Goal: Task Accomplishment & Management: Use online tool/utility

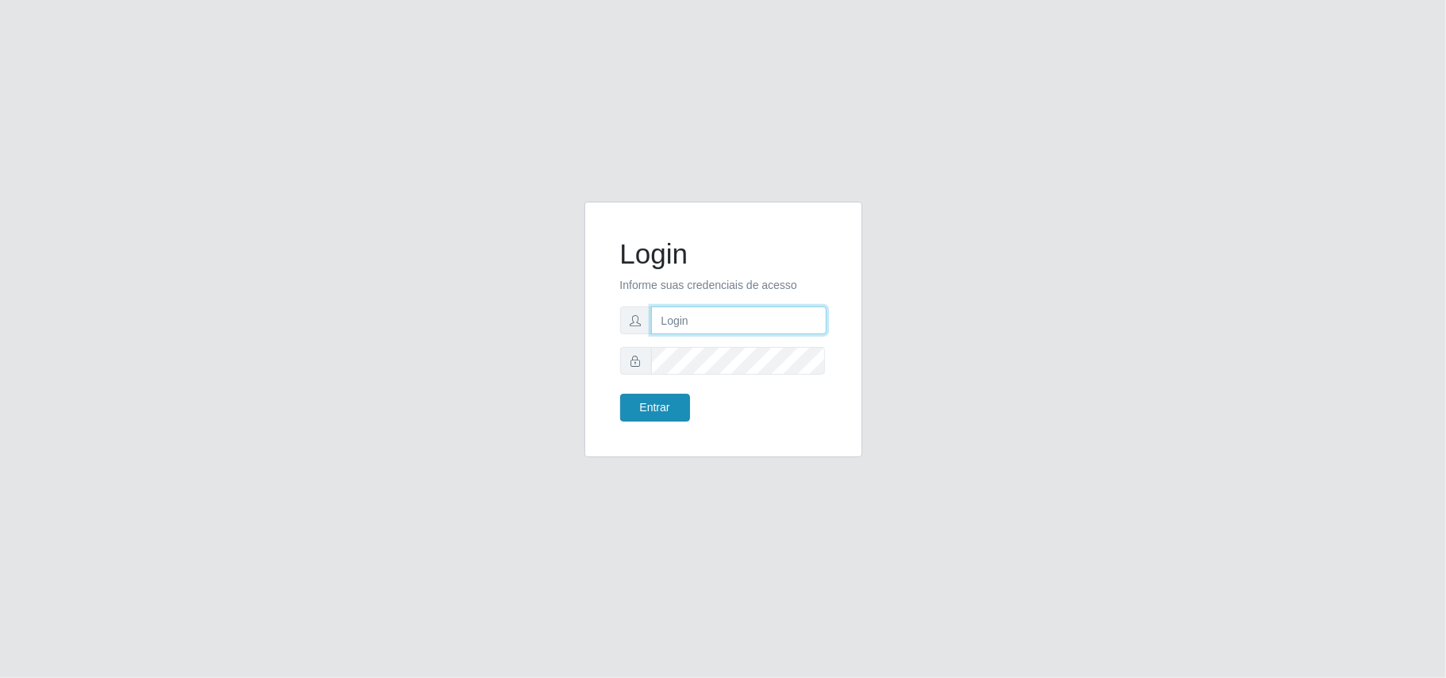
type input "Gessika@B11"
click at [648, 398] on button "Entrar" at bounding box center [655, 408] width 70 height 28
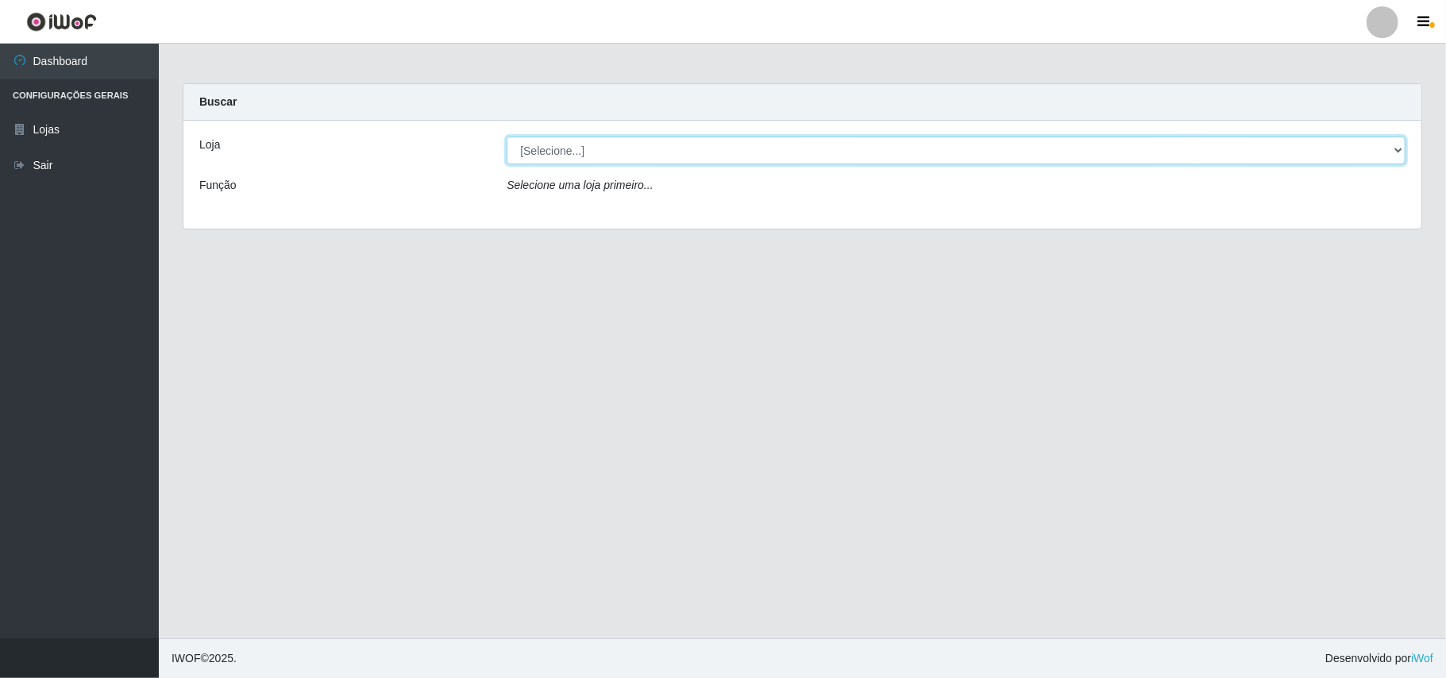
click at [572, 157] on select "[Selecione...] Bemais Supermercados - B11 Manaíra" at bounding box center [956, 151] width 899 height 28
select select "409"
click at [507, 137] on select "[Selecione...] Bemais Supermercados - B11 Manaíra" at bounding box center [956, 151] width 899 height 28
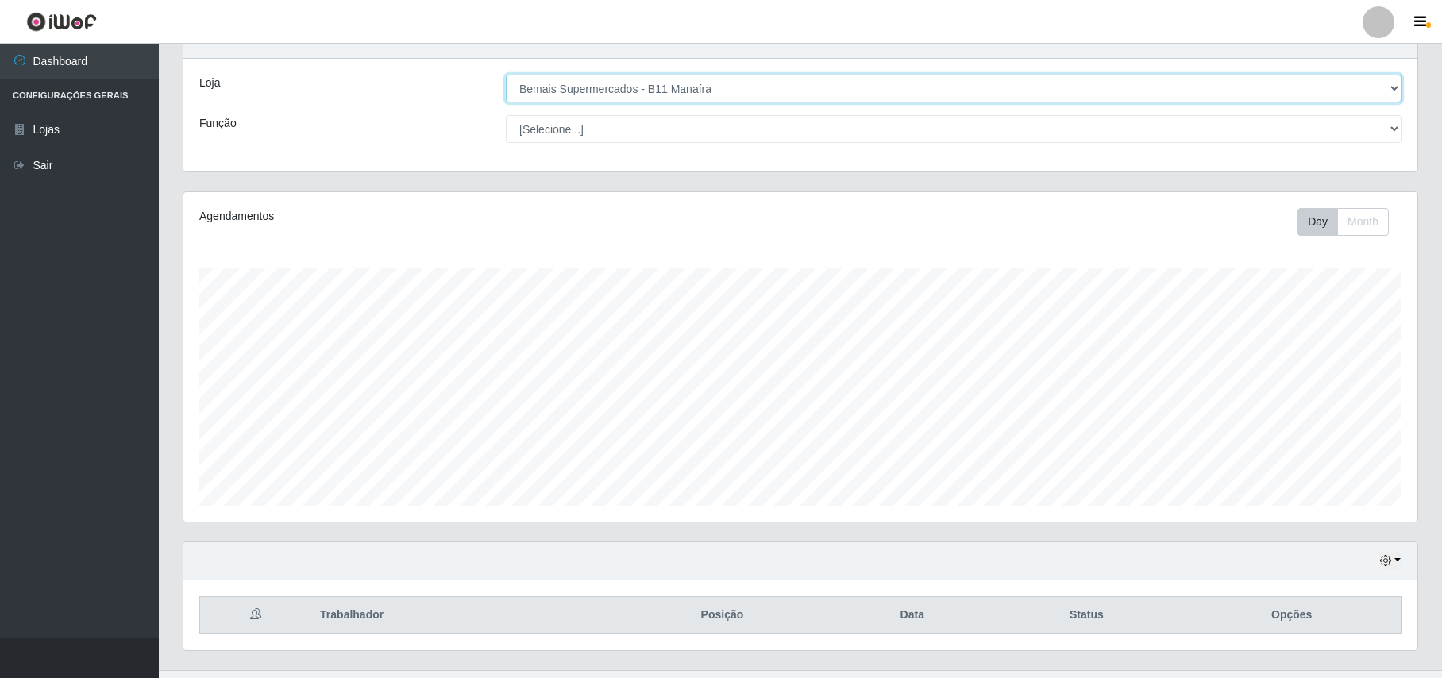
scroll to position [96, 0]
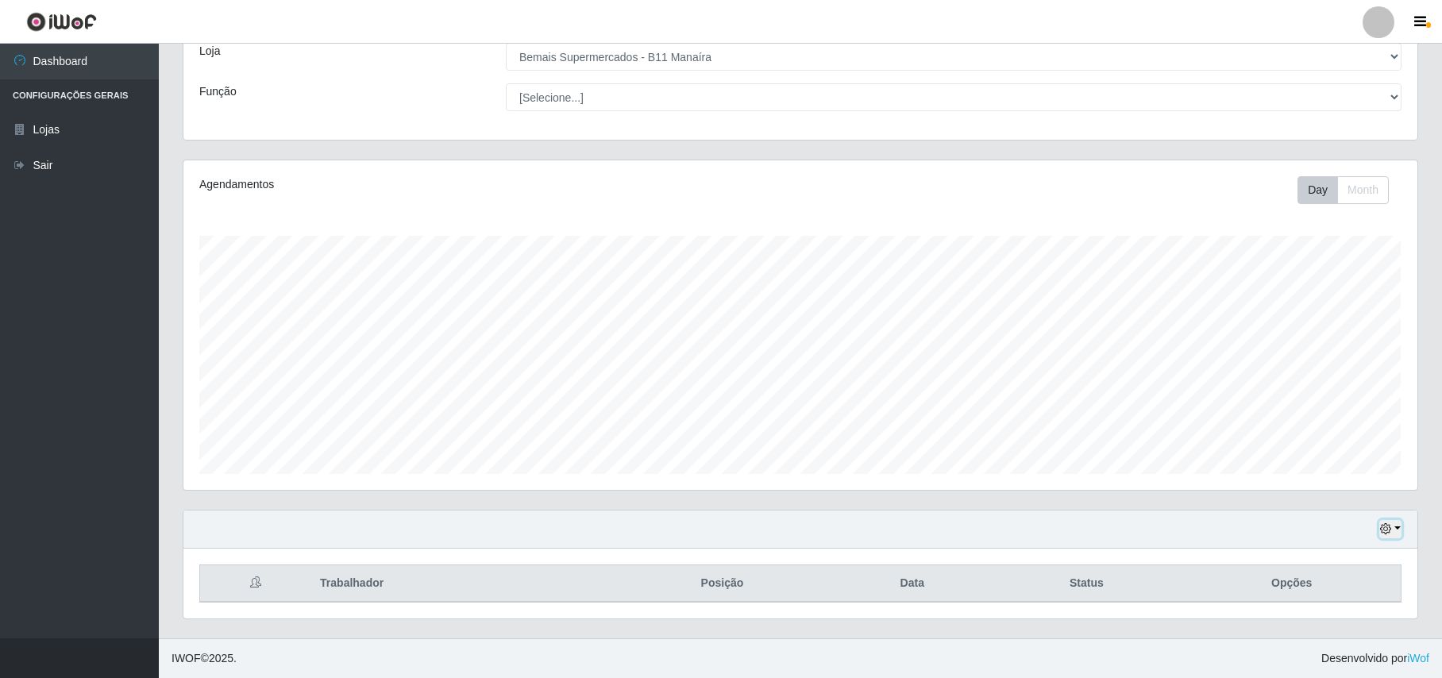
click at [1386, 520] on button "button" at bounding box center [1390, 529] width 22 height 18
click at [1331, 471] on button "1 Semana" at bounding box center [1338, 468] width 125 height 33
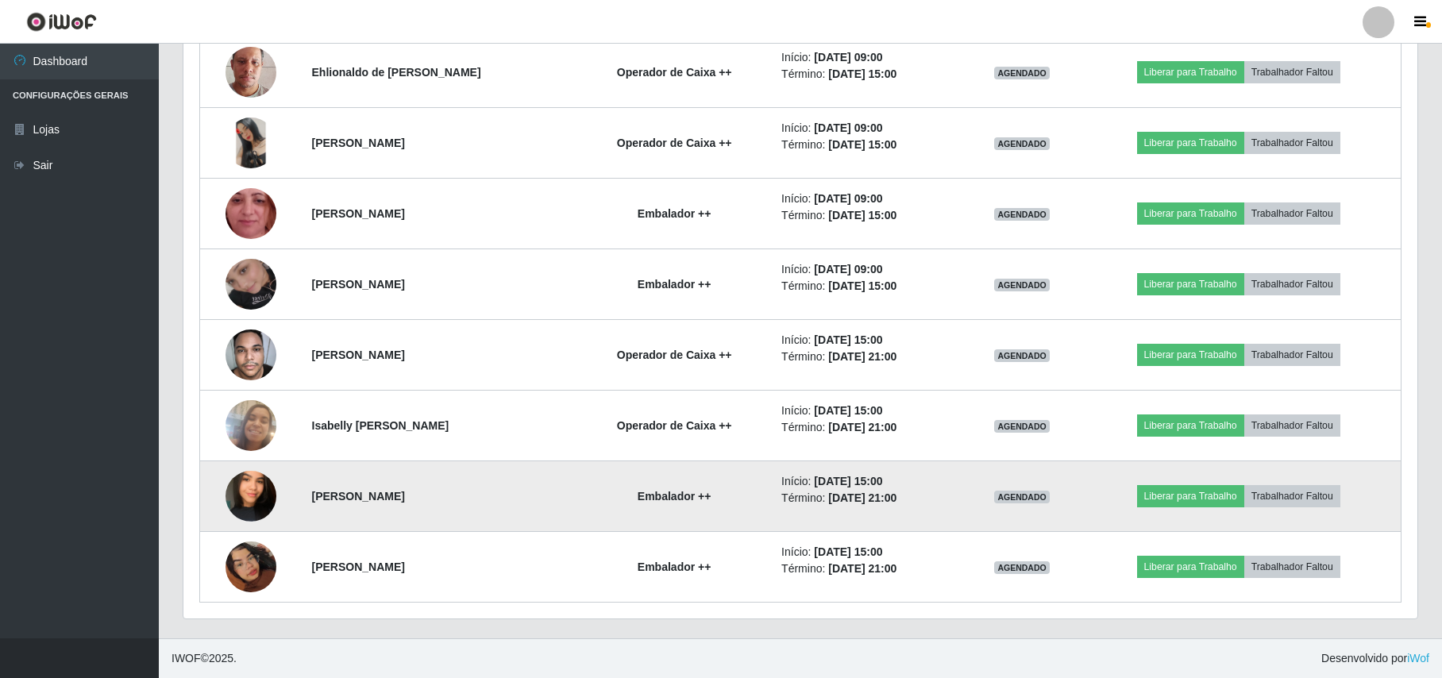
scroll to position [734, 0]
